Goal: Task Accomplishment & Management: Manage account settings

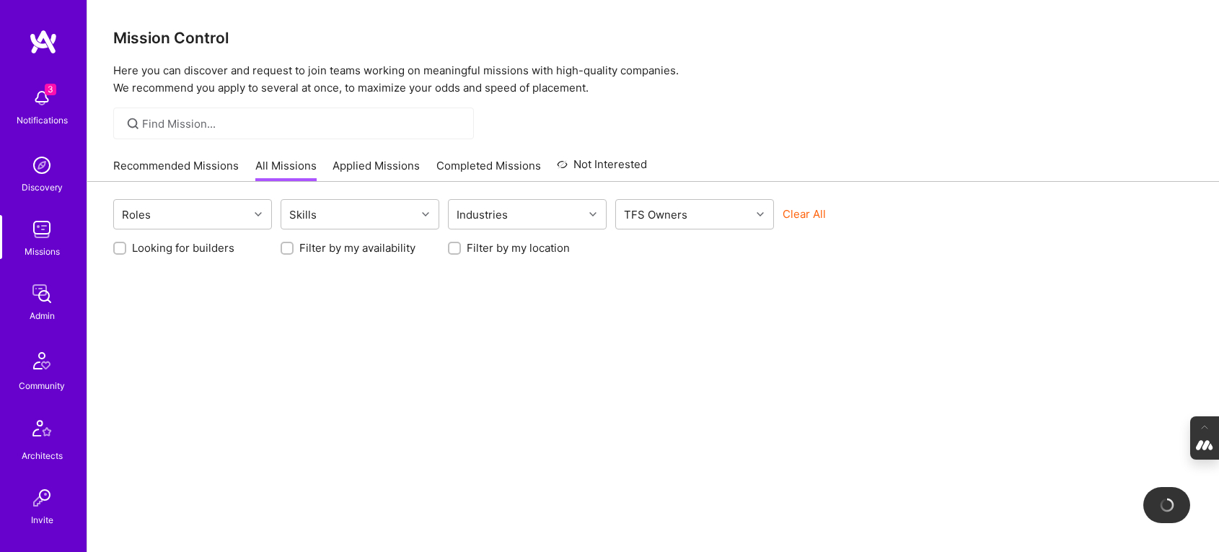
scroll to position [663, 0]
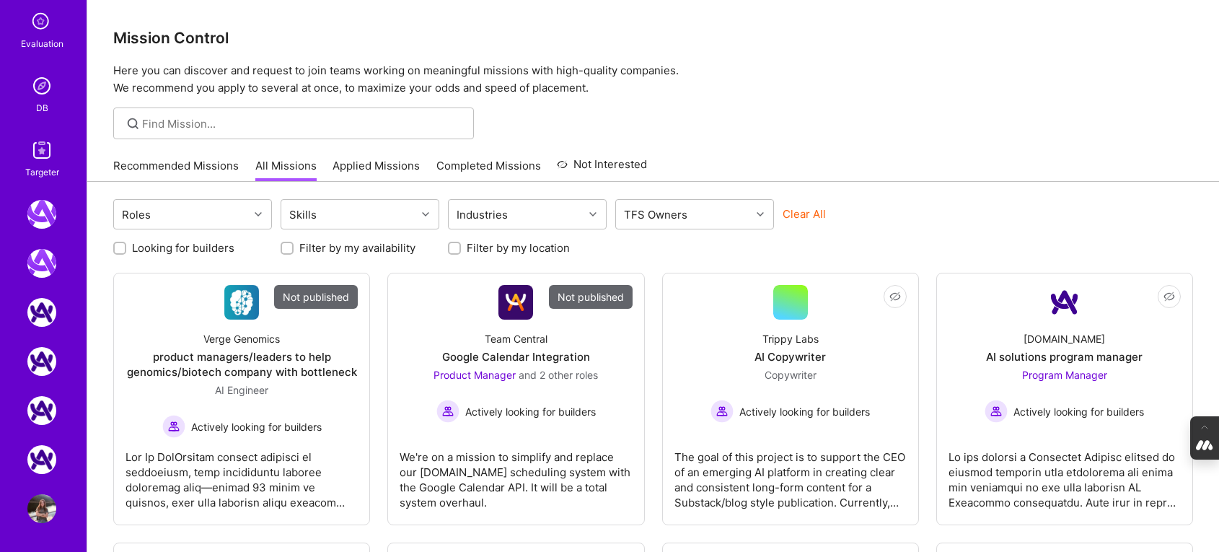
click at [40, 90] on img at bounding box center [41, 85] width 29 height 29
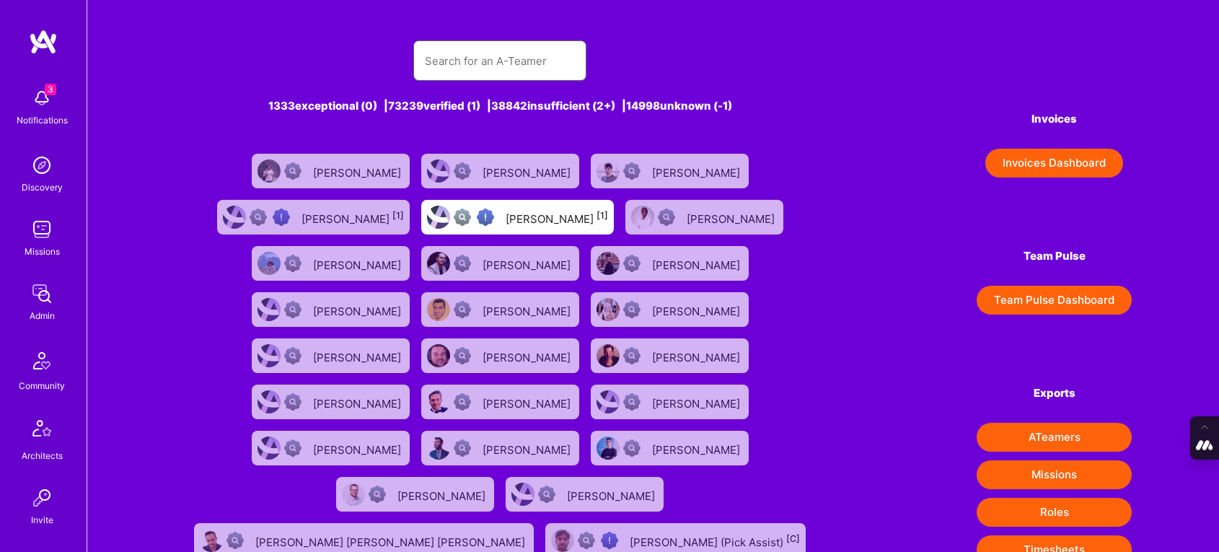
click at [459, 50] on input "text" at bounding box center [500, 61] width 150 height 37
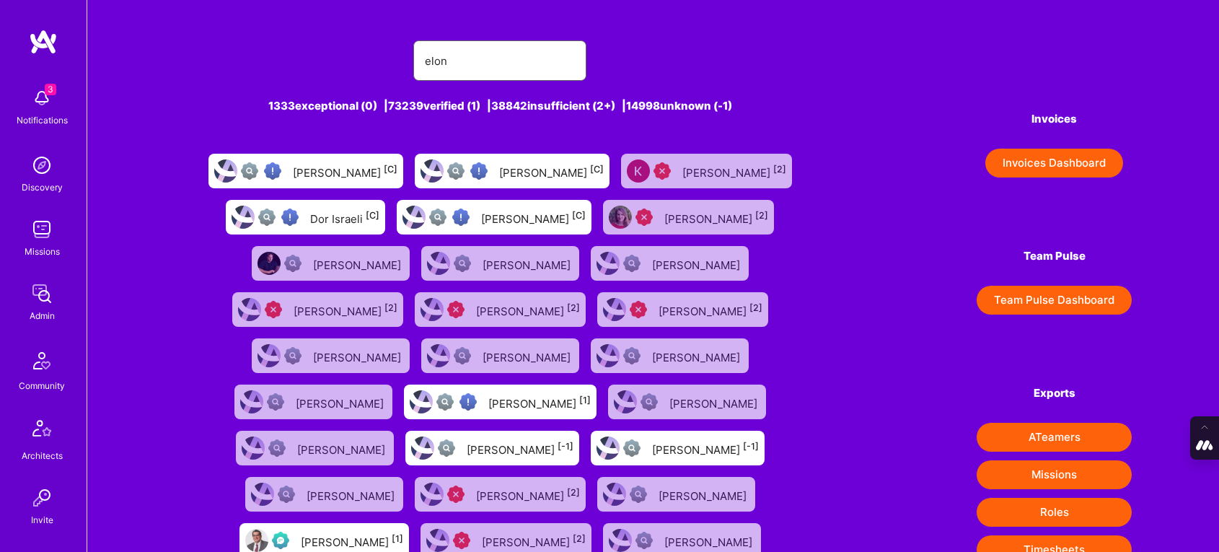
type input "[PERSON_NAME]"
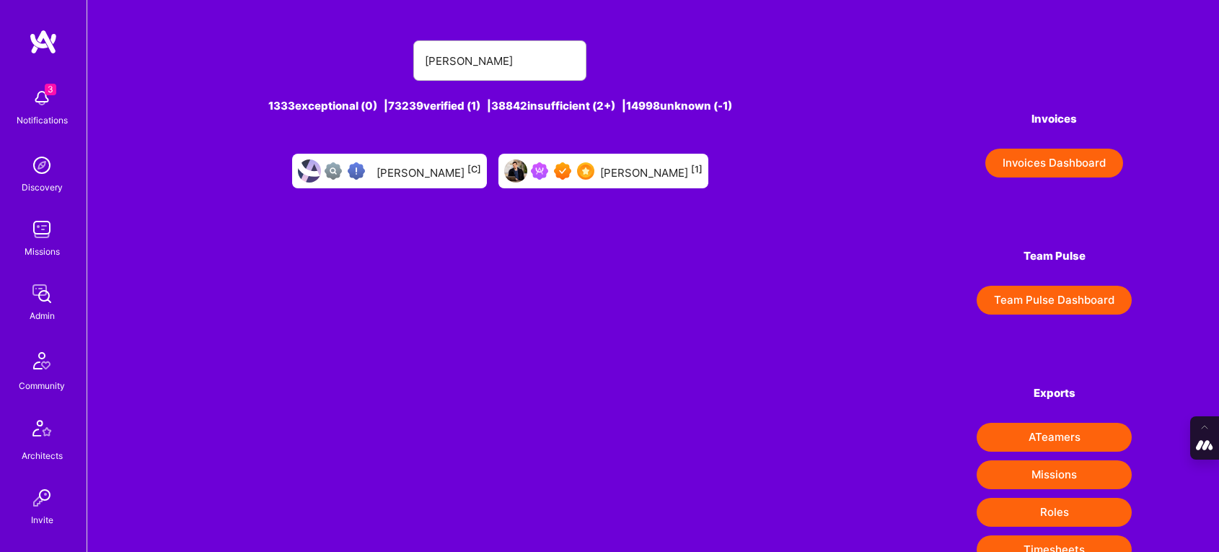
click at [586, 159] on div at bounding box center [549, 170] width 90 height 23
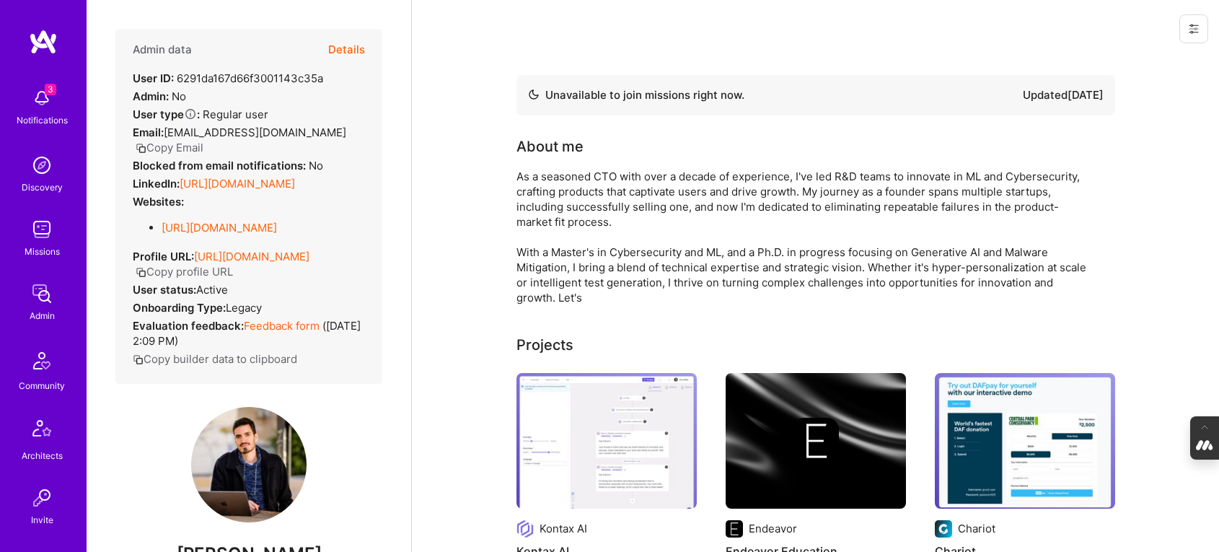
click at [1196, 24] on icon at bounding box center [1194, 29] width 12 height 12
click at [1100, 56] on button "Login as Elon" at bounding box center [1140, 61] width 133 height 37
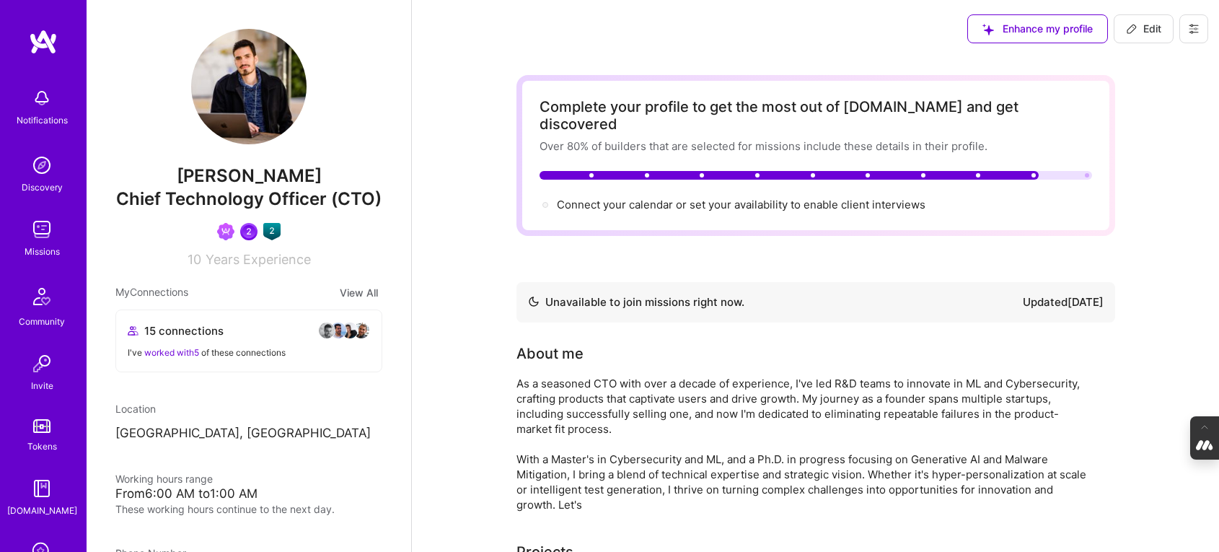
click at [1193, 31] on icon at bounding box center [1194, 29] width 12 height 12
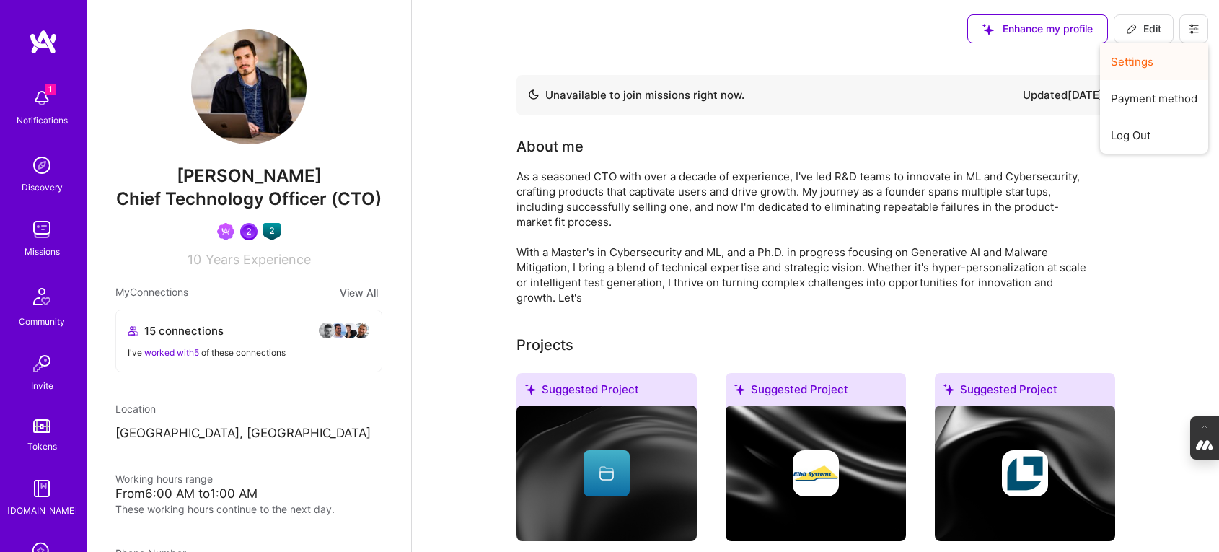
click at [1144, 62] on button "Settings" at bounding box center [1154, 61] width 108 height 37
